Goal: Task Accomplishment & Management: Use online tool/utility

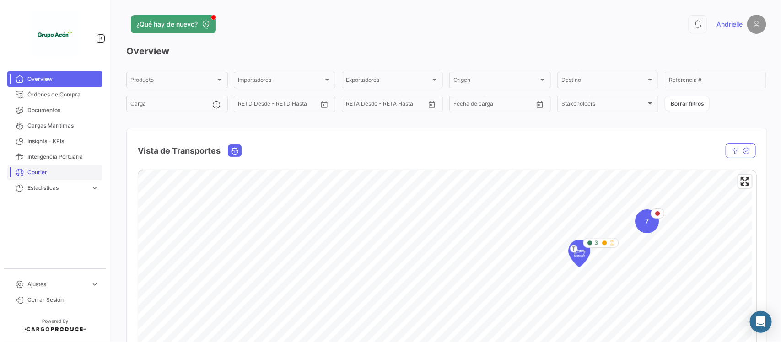
drag, startPoint x: 54, startPoint y: 168, endPoint x: 92, endPoint y: 166, distance: 38.5
click at [54, 168] on span "Courier" at bounding box center [62, 172] width 71 height 8
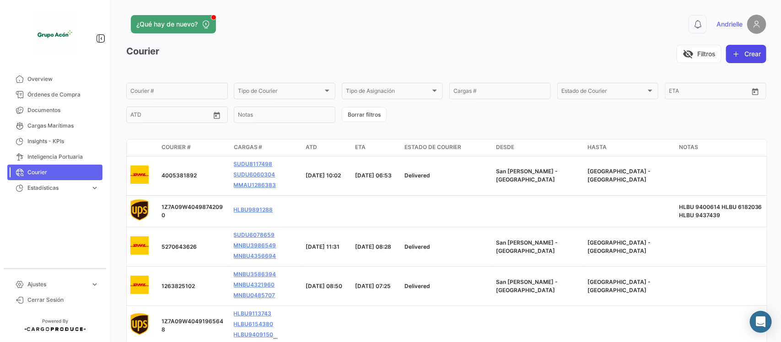
click at [736, 51] on button "Crear" at bounding box center [746, 54] width 40 height 18
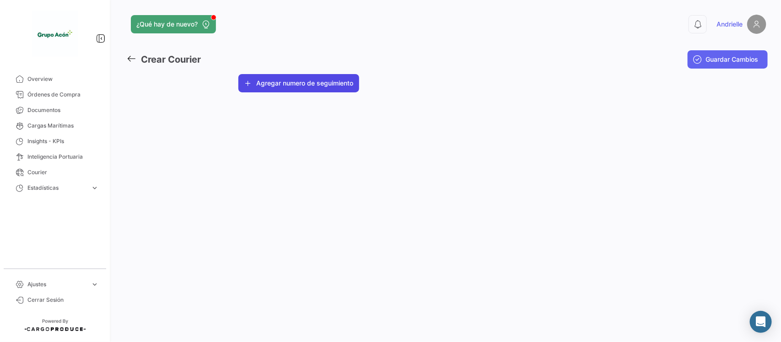
click at [330, 85] on button "Agregar numero de seguimiento" at bounding box center [298, 83] width 121 height 18
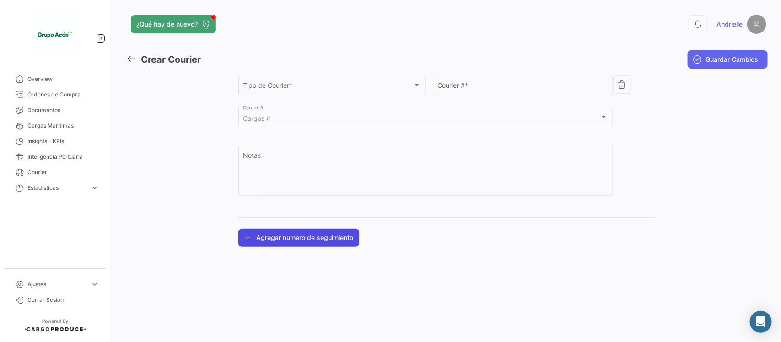
click at [330, 85] on div "Tipo de Courier *" at bounding box center [328, 87] width 170 height 8
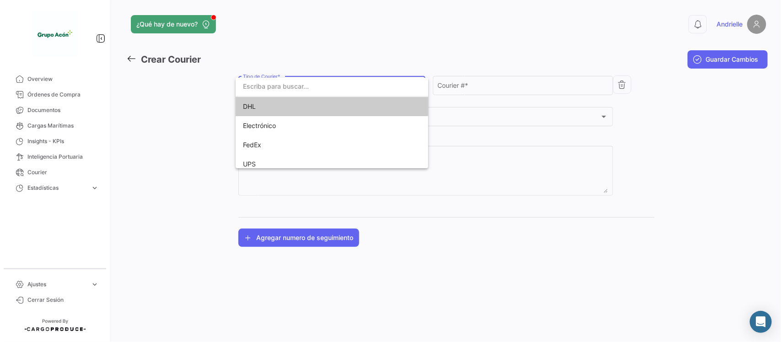
click at [281, 113] on span "DHL" at bounding box center [332, 106] width 178 height 19
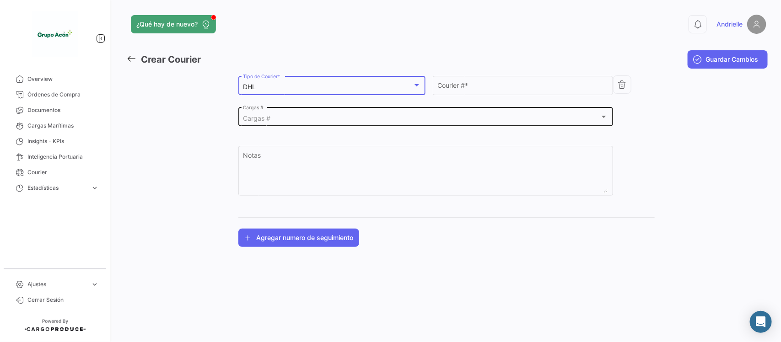
click at [365, 125] on div "Cargas # Cargas #" at bounding box center [425, 116] width 365 height 21
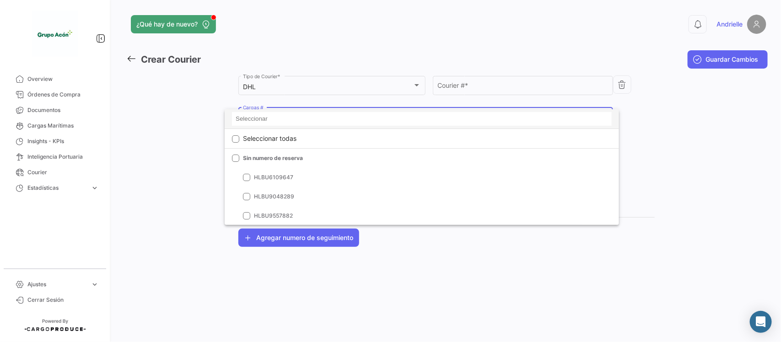
click at [261, 119] on input at bounding box center [422, 119] width 380 height 14
paste input "MNBU4458382"
type input "MNBU4458382"
